Goal: Information Seeking & Learning: Learn about a topic

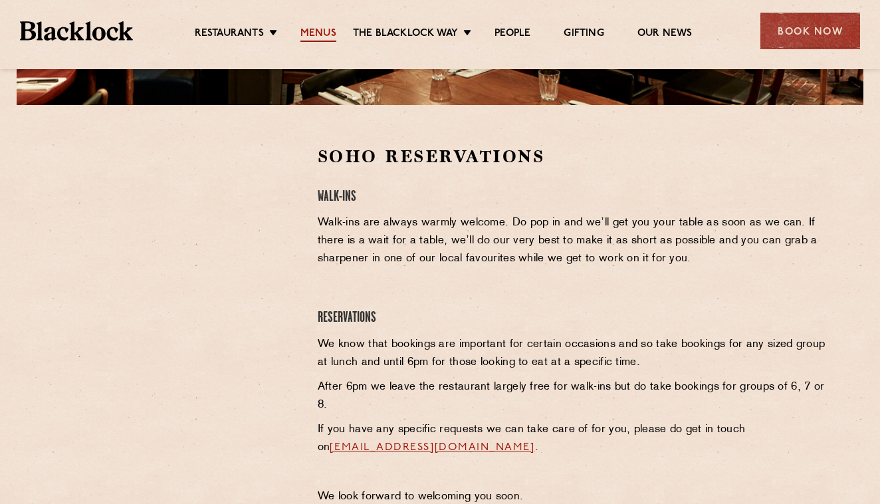
click at [320, 33] on link "Menus" at bounding box center [318, 34] width 36 height 15
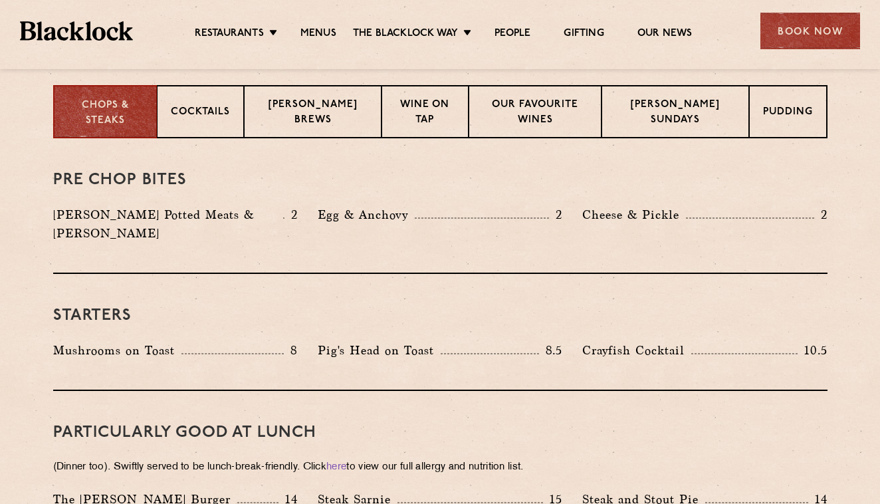
scroll to position [508, 0]
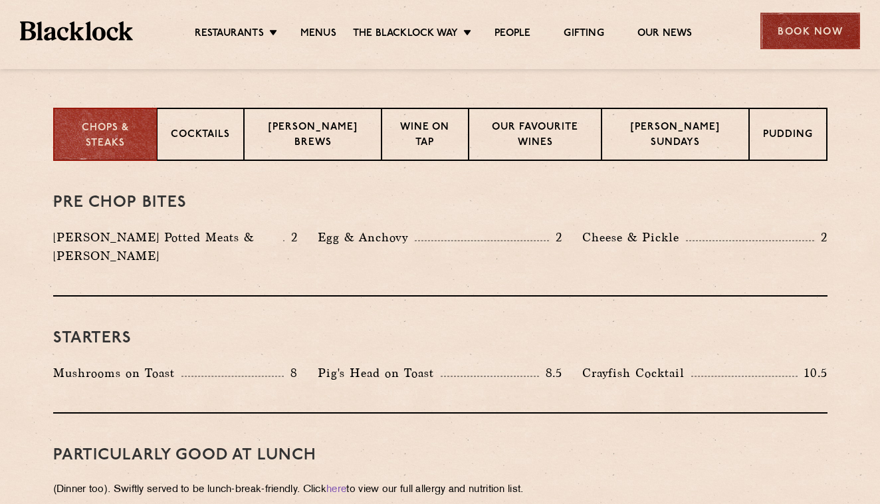
click at [825, 39] on div "Book Now" at bounding box center [810, 31] width 100 height 37
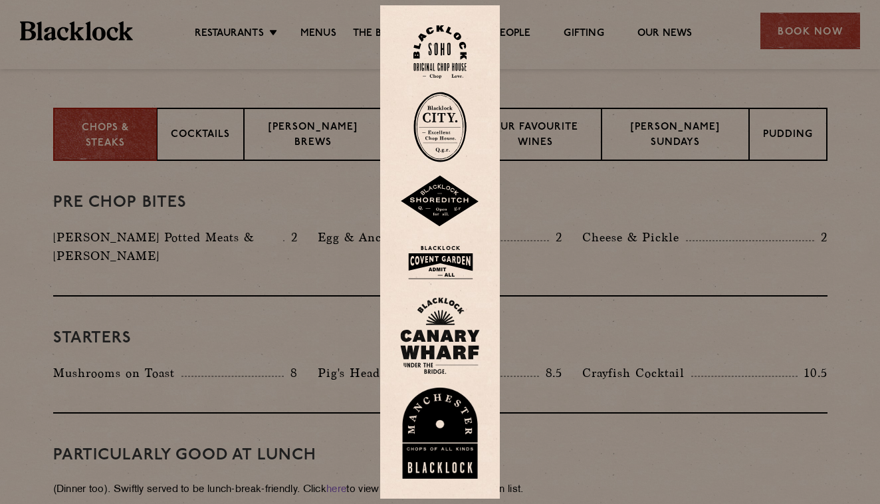
click at [452, 340] on img at bounding box center [440, 335] width 80 height 77
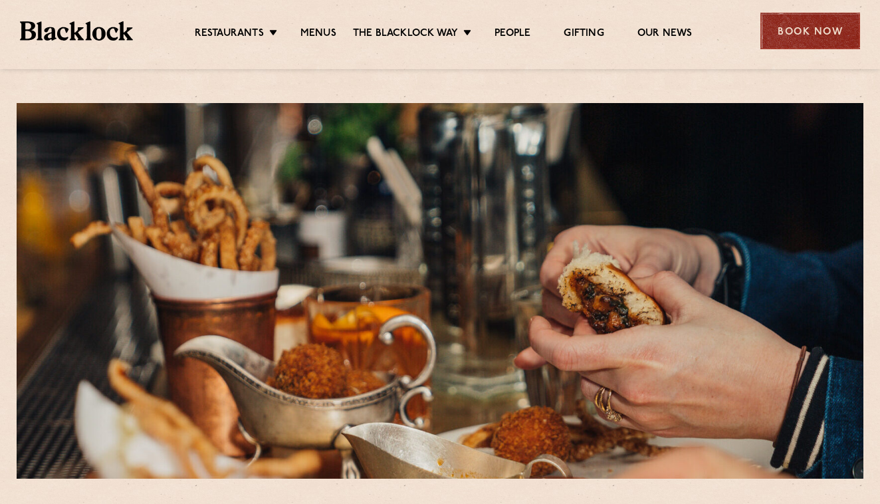
click at [812, 34] on div "Book Now" at bounding box center [810, 31] width 100 height 37
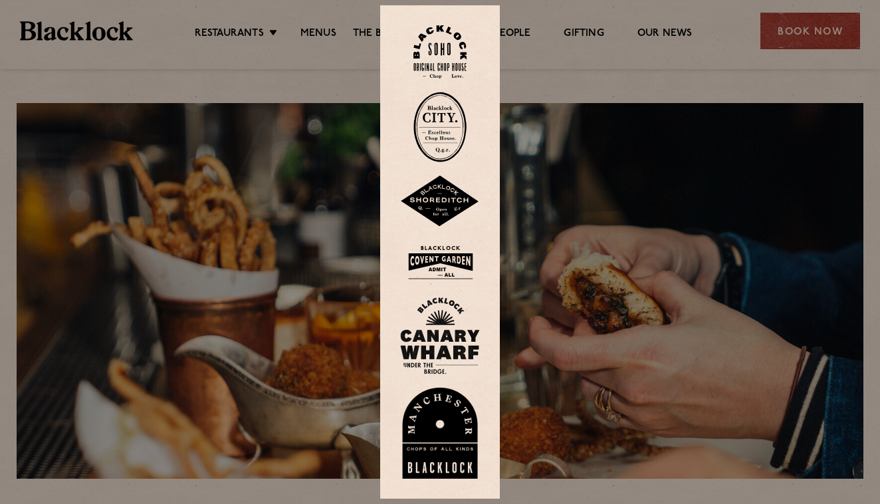
click at [668, 149] on div at bounding box center [440, 252] width 880 height 504
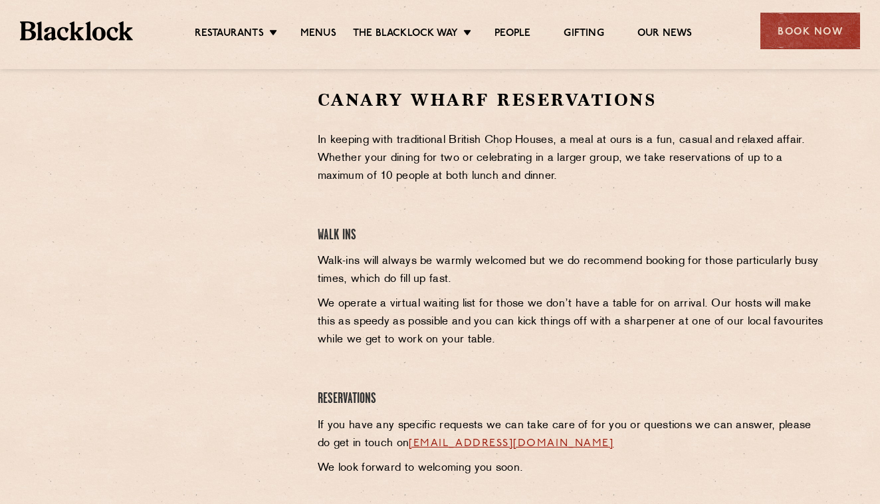
scroll to position [415, 0]
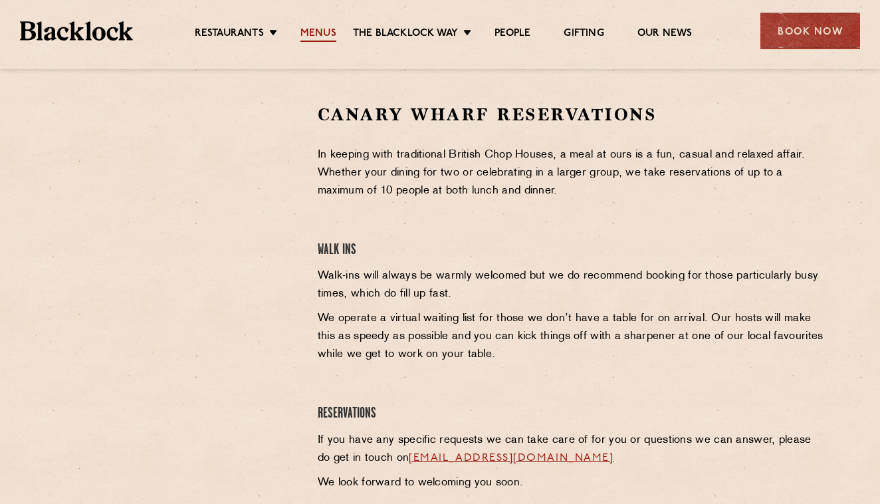
click at [325, 31] on link "Menus" at bounding box center [318, 34] width 36 height 15
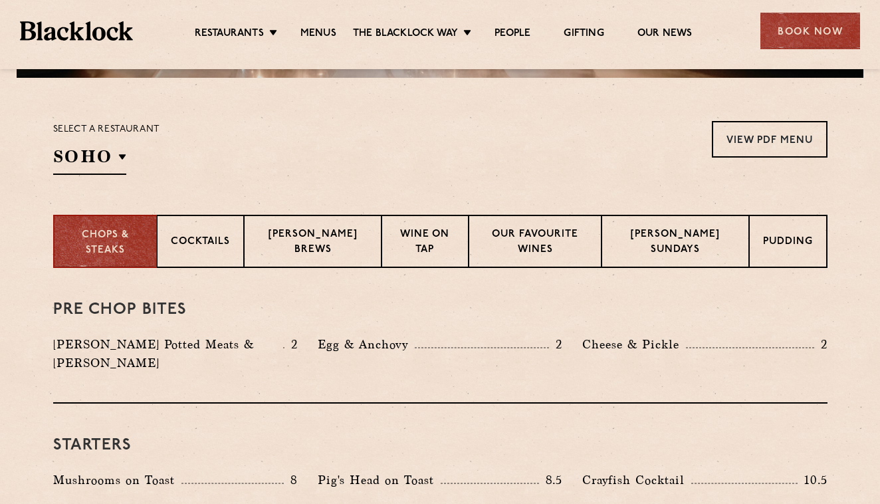
scroll to position [411, 0]
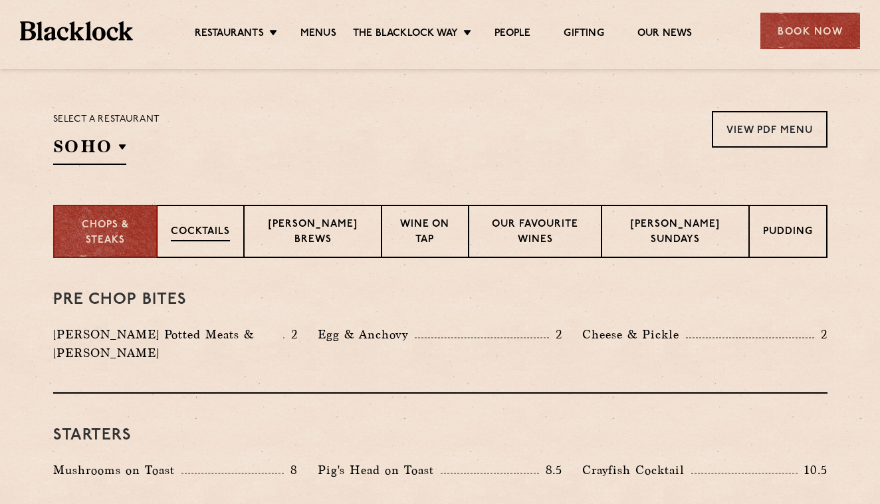
click at [230, 238] on p "Cocktails" at bounding box center [200, 233] width 59 height 17
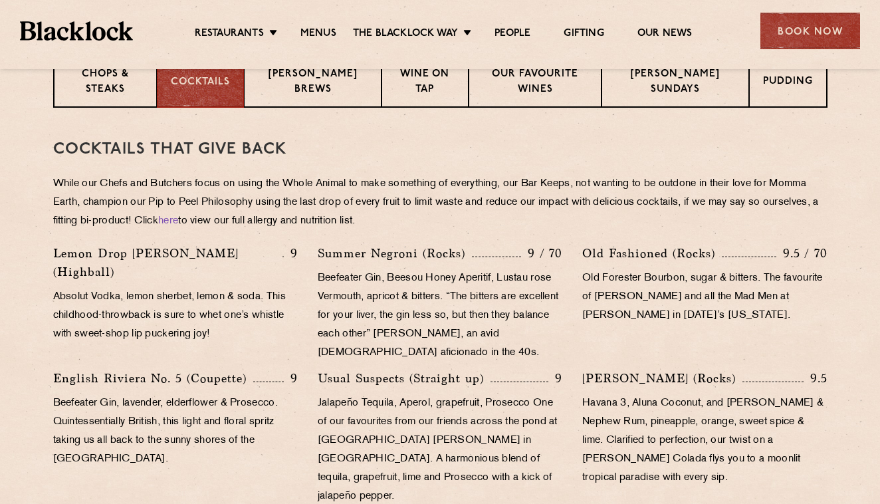
scroll to position [533, 0]
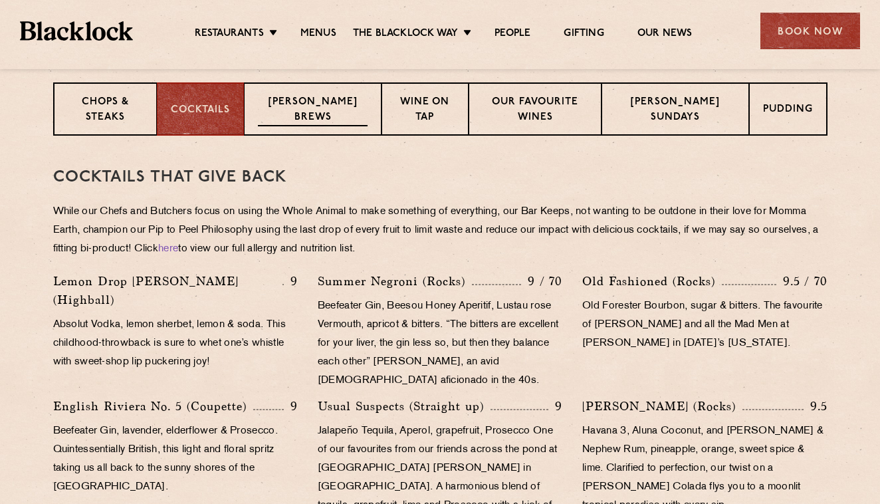
click at [351, 117] on p "[PERSON_NAME] Brews" at bounding box center [312, 110] width 109 height 31
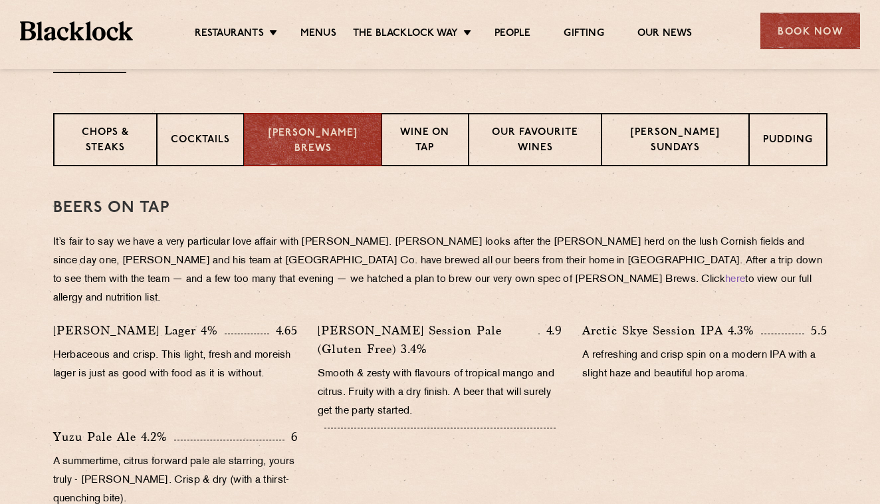
scroll to position [483, 0]
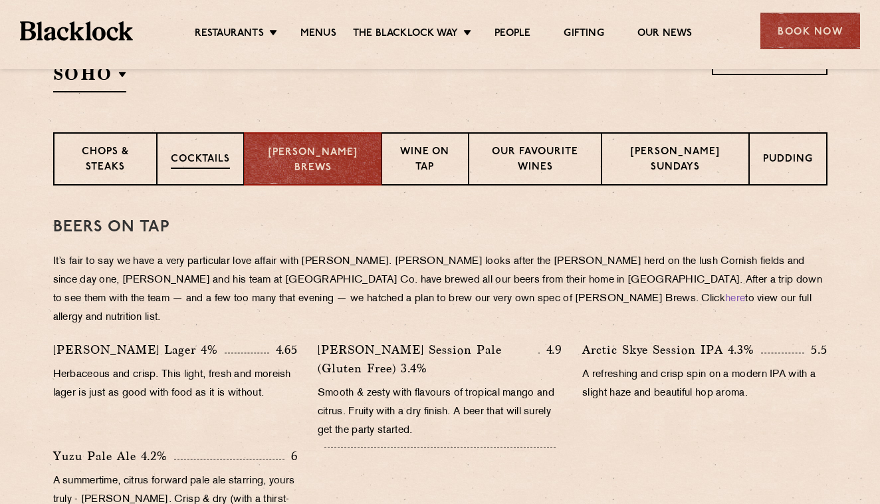
click at [235, 152] on div "Cocktails" at bounding box center [200, 158] width 87 height 53
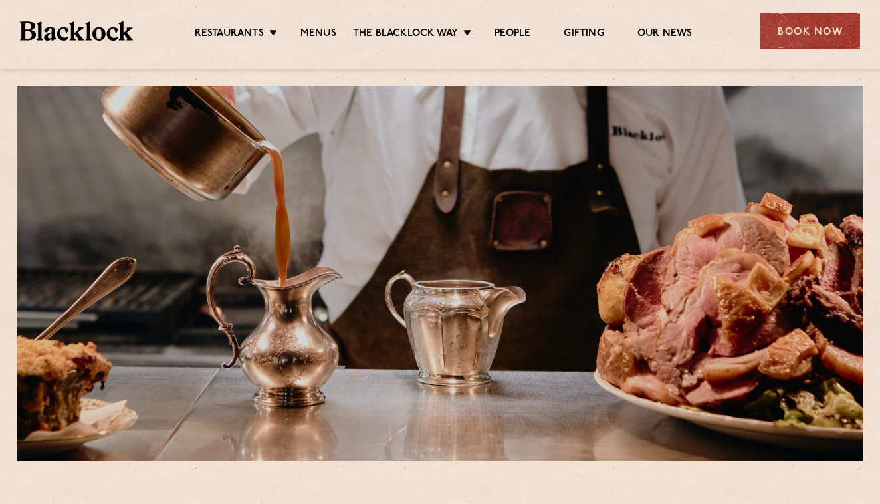
scroll to position [0, 0]
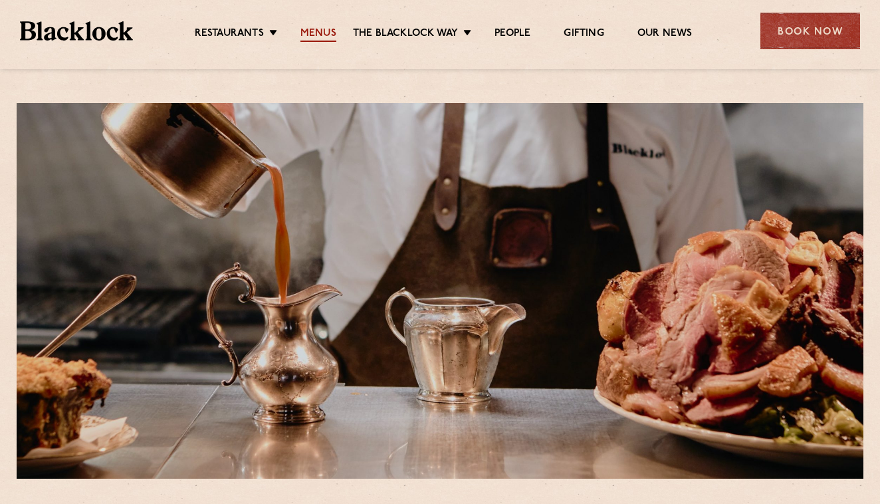
click at [326, 37] on link "Menus" at bounding box center [318, 34] width 36 height 15
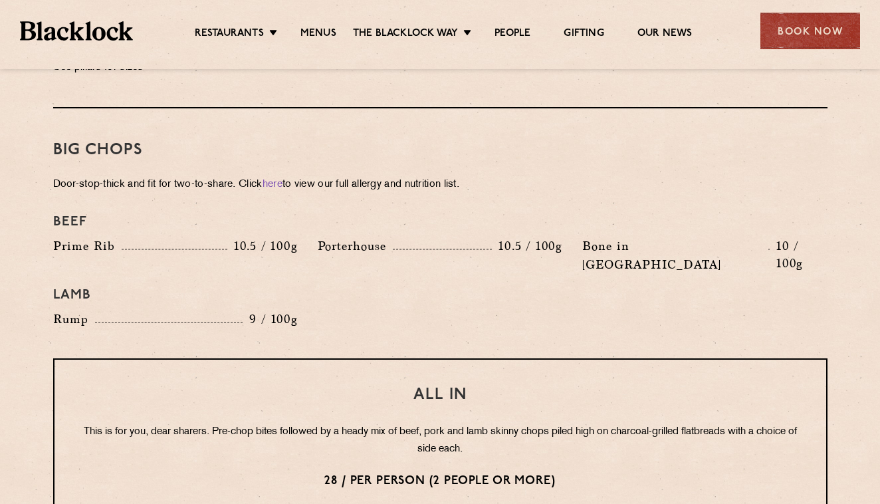
scroll to position [1422, 0]
click at [282, 238] on p "10.5 / 100g" at bounding box center [262, 246] width 70 height 17
drag, startPoint x: 237, startPoint y: 229, endPoint x: 269, endPoint y: 231, distance: 32.6
click at [269, 238] on p "10.5 / 100g" at bounding box center [262, 246] width 70 height 17
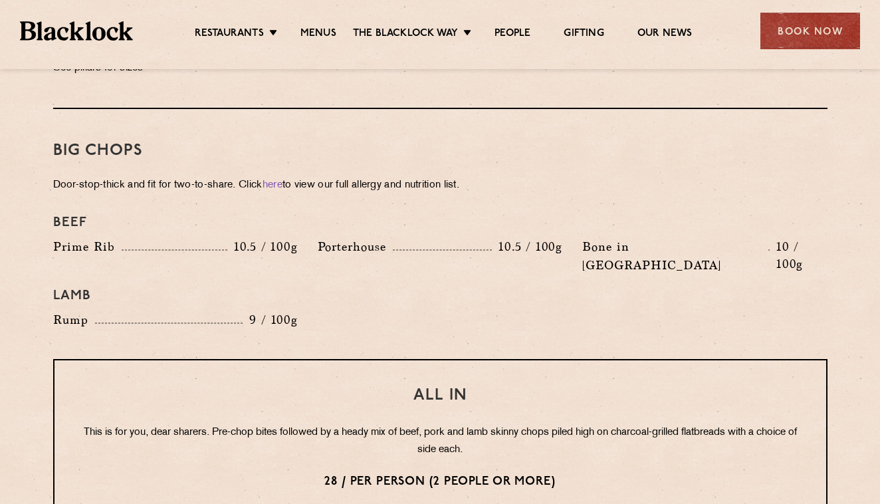
click at [295, 242] on div "Prime Rib 10.5 / 100g" at bounding box center [175, 259] width 265 height 44
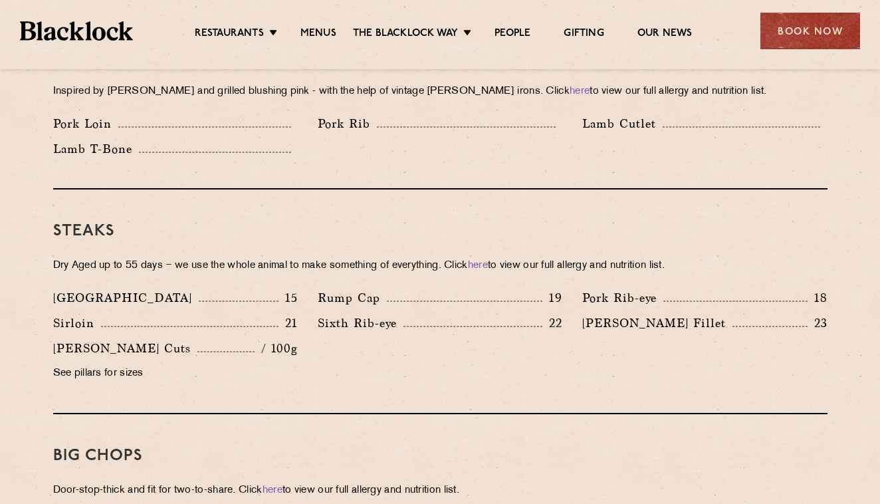
scroll to position [1118, 0]
click at [288, 314] on p "21" at bounding box center [287, 322] width 19 height 17
click at [381, 361] on div "Denver 15 Rump Cap 19 Pork Rib-eye 18 Sirloin 21 Sixth Rib-eye 22 [PERSON_NAME]…" at bounding box center [440, 338] width 794 height 101
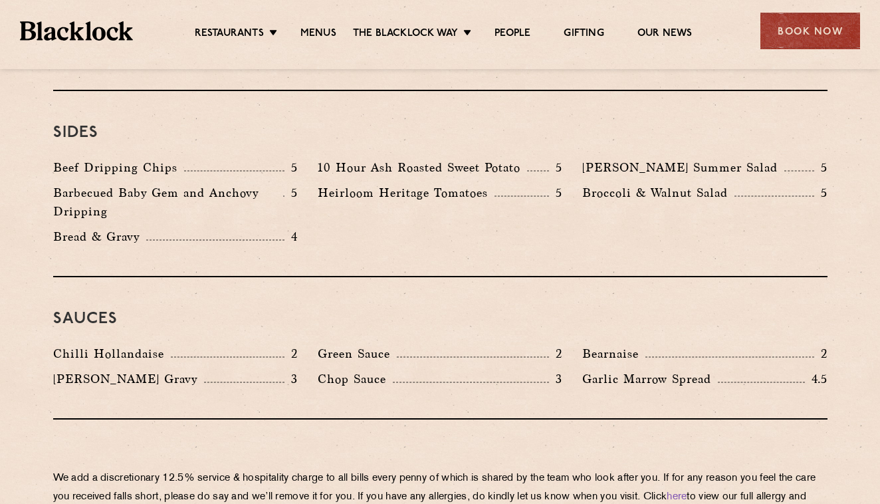
scroll to position [2018, 0]
click at [461, 159] on p "10 Hour Ash Roasted Sweet Potato" at bounding box center [422, 168] width 209 height 19
click at [476, 190] on div "Beef Dripping Chips 5 10 Hour Ash Roasted Sweet Potato 5 [PERSON_NAME] Summer S…" at bounding box center [440, 206] width 794 height 94
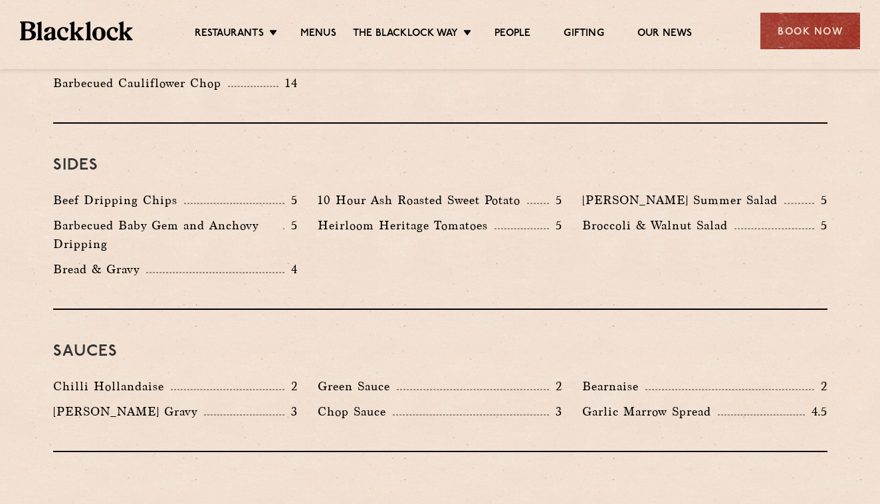
scroll to position [1982, 0]
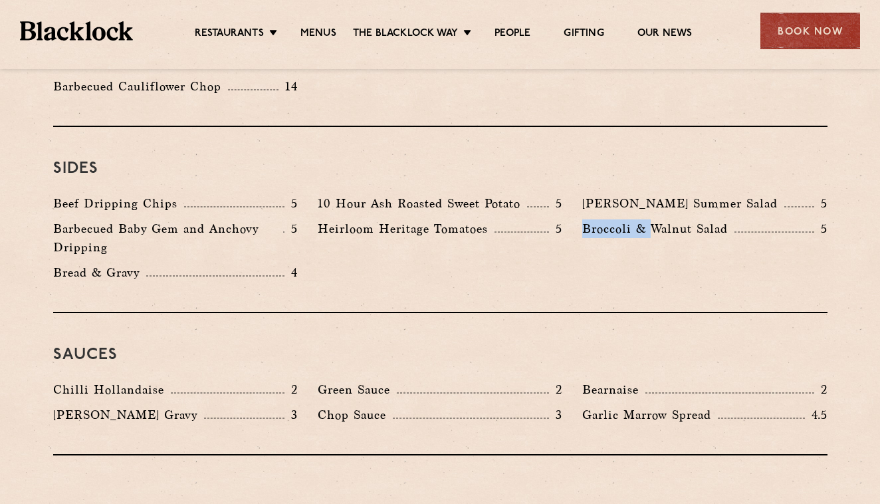
drag, startPoint x: 583, startPoint y: 192, endPoint x: 651, endPoint y: 193, distance: 68.5
click at [653, 219] on p "Broccoli & Walnut Salad" at bounding box center [658, 228] width 152 height 19
click at [651, 219] on div "Broccoli & Walnut Salad 5" at bounding box center [704, 241] width 265 height 44
click at [473, 219] on p "Heirloom Heritage Tomatoes" at bounding box center [406, 228] width 177 height 19
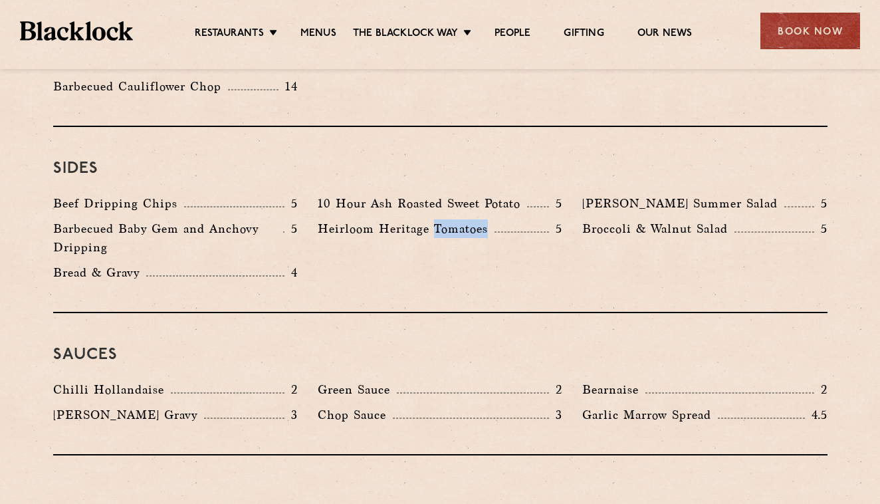
click at [460, 242] on div "Beef Dripping Chips 5 10 Hour Ash Roasted Sweet Potato 5 [PERSON_NAME] Summer S…" at bounding box center [440, 241] width 794 height 94
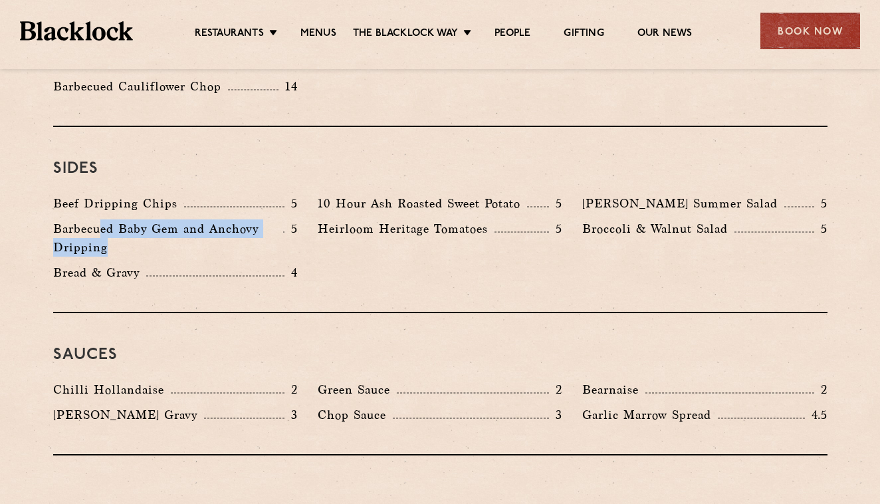
drag, startPoint x: 97, startPoint y: 191, endPoint x: 179, endPoint y: 201, distance: 83.0
click at [179, 219] on p "Barbecued Baby Gem and Anchovy Dripping" at bounding box center [168, 237] width 230 height 37
click at [302, 263] on div "Bread & Gravy 4" at bounding box center [175, 275] width 265 height 25
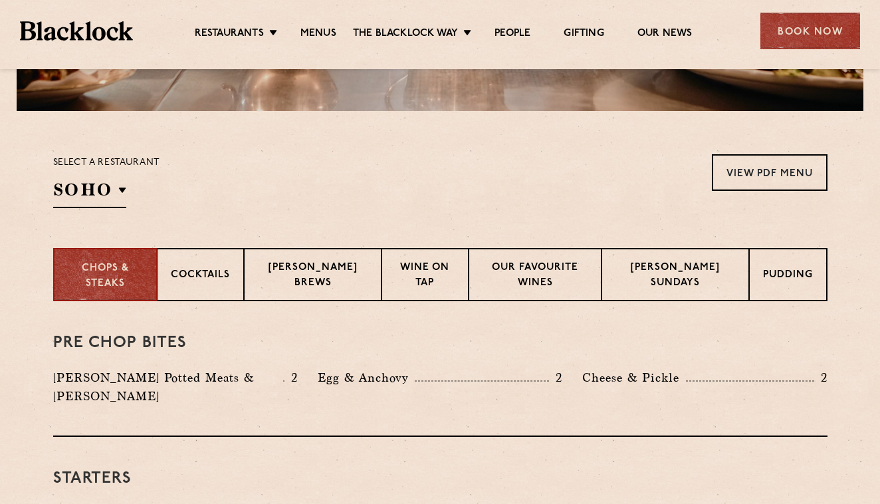
scroll to position [369, 0]
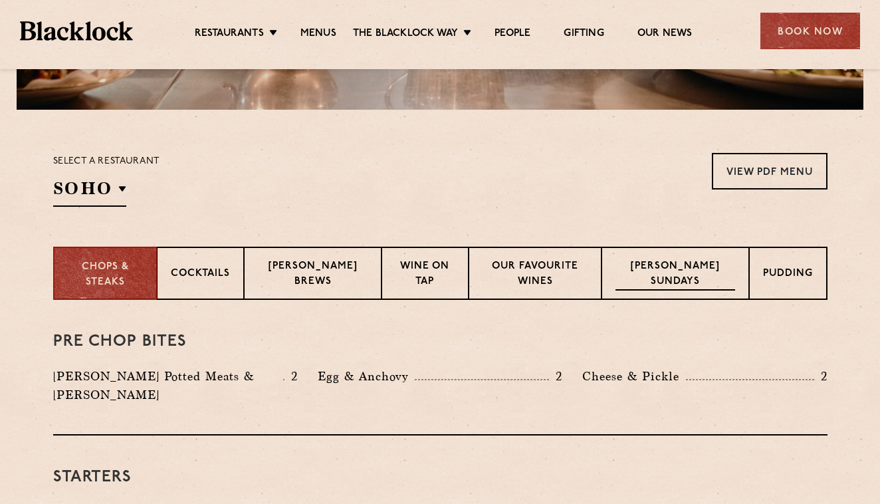
click at [674, 272] on p "[PERSON_NAME] Sundays" at bounding box center [675, 274] width 120 height 31
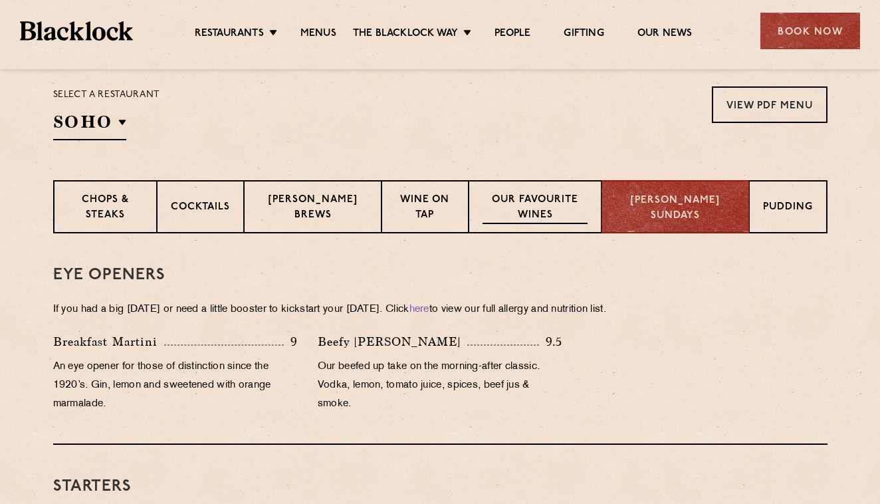
scroll to position [439, 0]
